Goal: Find specific page/section: Find specific page/section

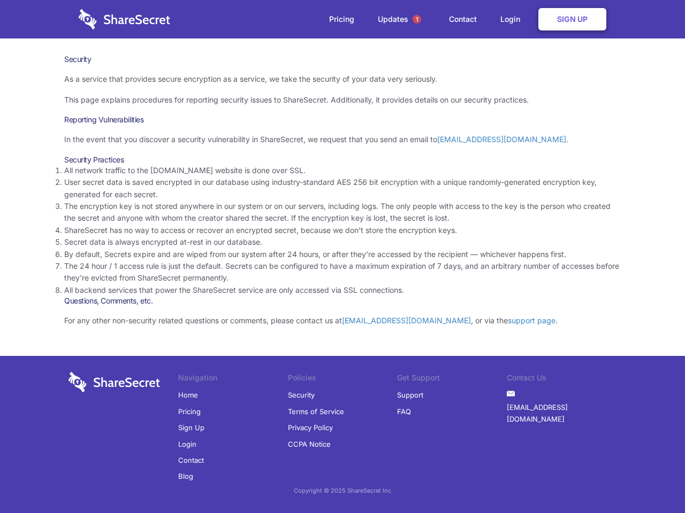
click at [342, 257] on li "By default, Secrets expire and are wiped from our system after 24 hours, or aft…" at bounding box center [342, 255] width 556 height 12
click at [417, 19] on span "1" at bounding box center [416, 19] width 9 height 9
